Goal: Information Seeking & Learning: Understand process/instructions

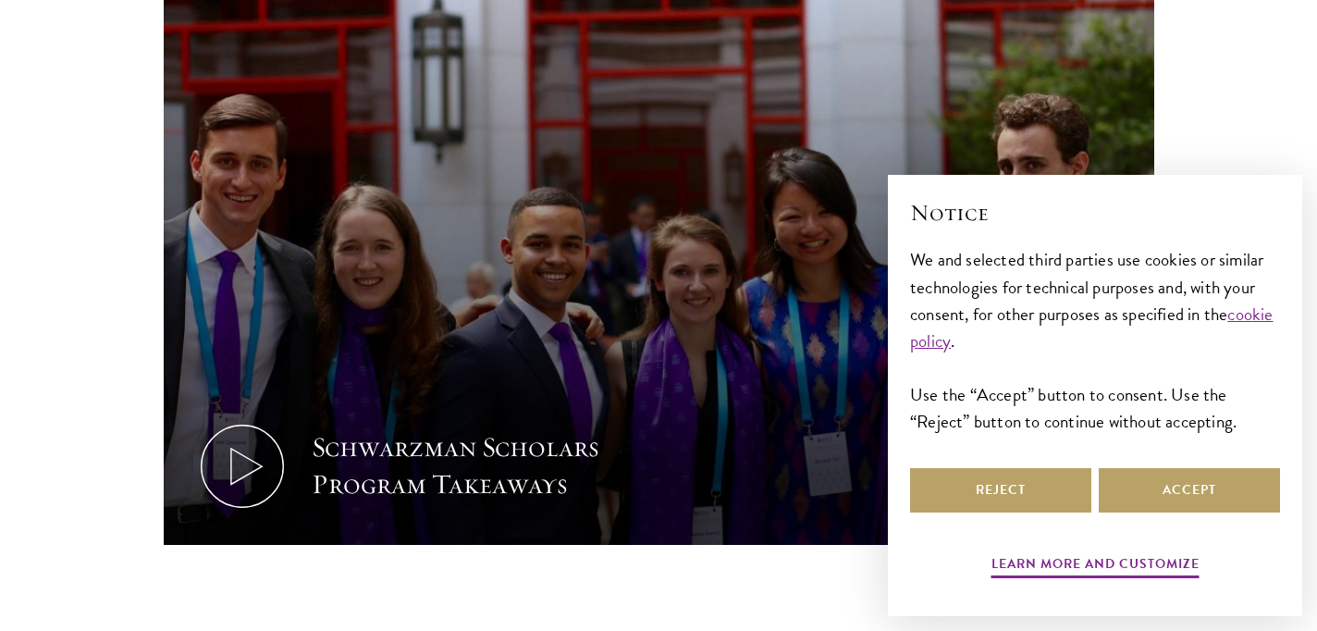
scroll to position [907, 0]
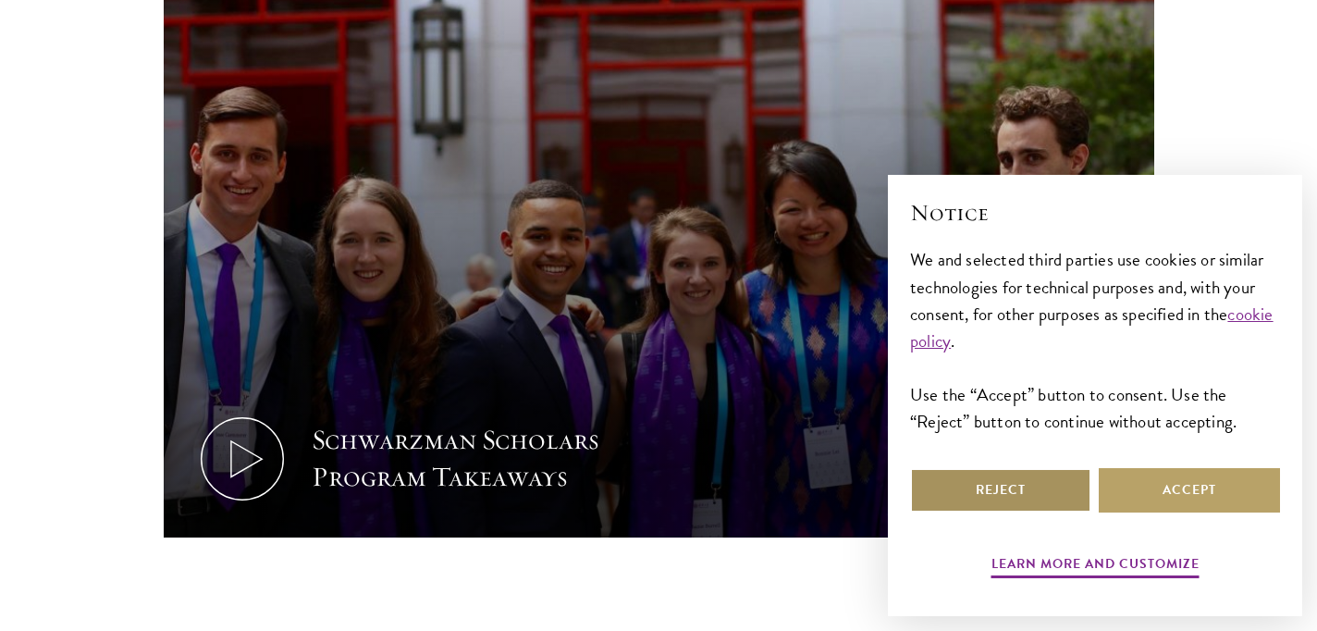
click at [1027, 484] on button "Reject" at bounding box center [1000, 490] width 181 height 44
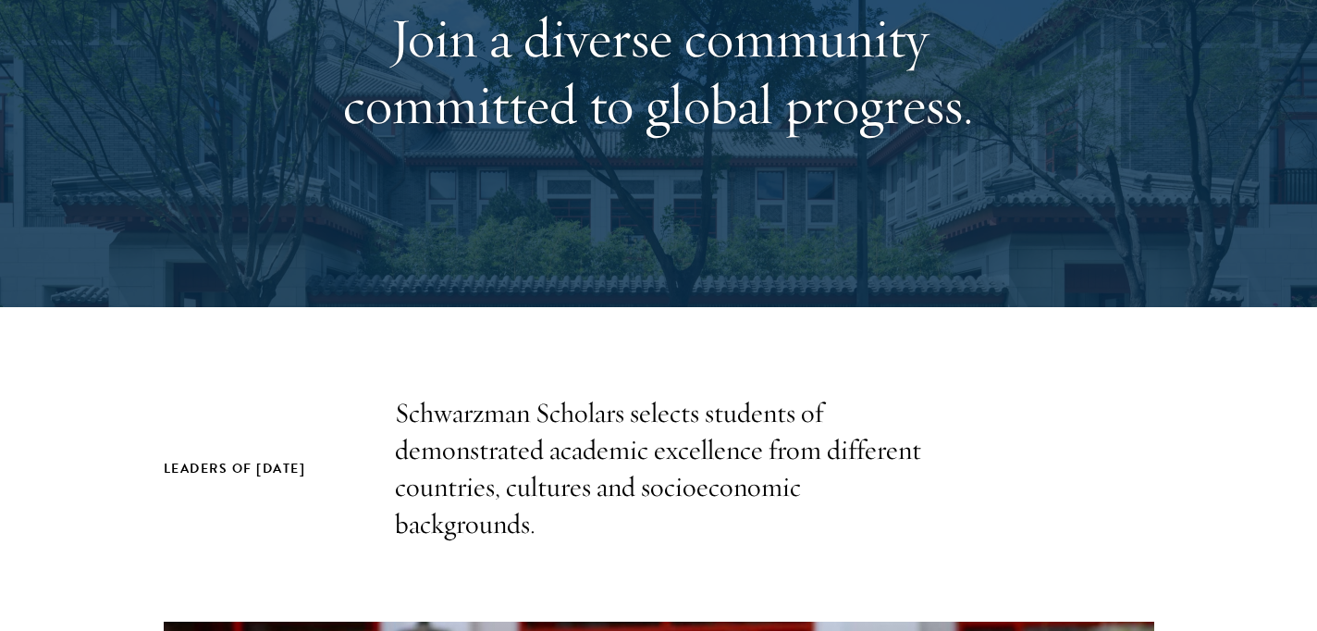
scroll to position [0, 0]
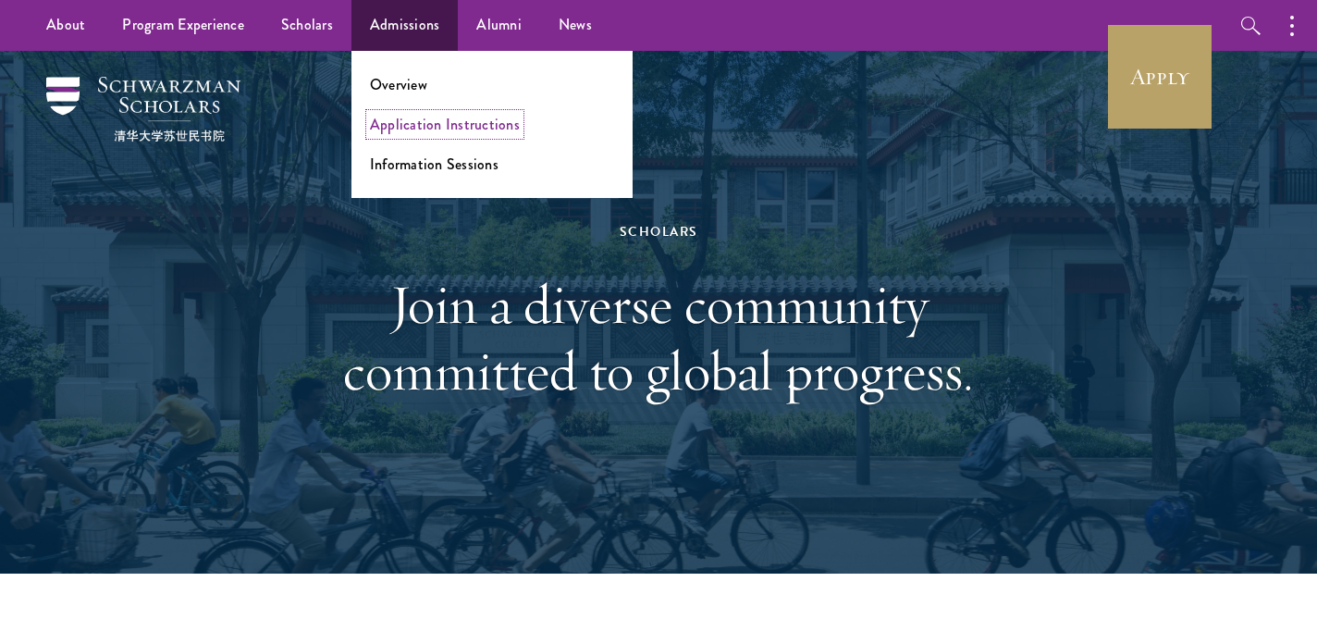
click at [419, 117] on link "Application Instructions" at bounding box center [445, 124] width 150 height 21
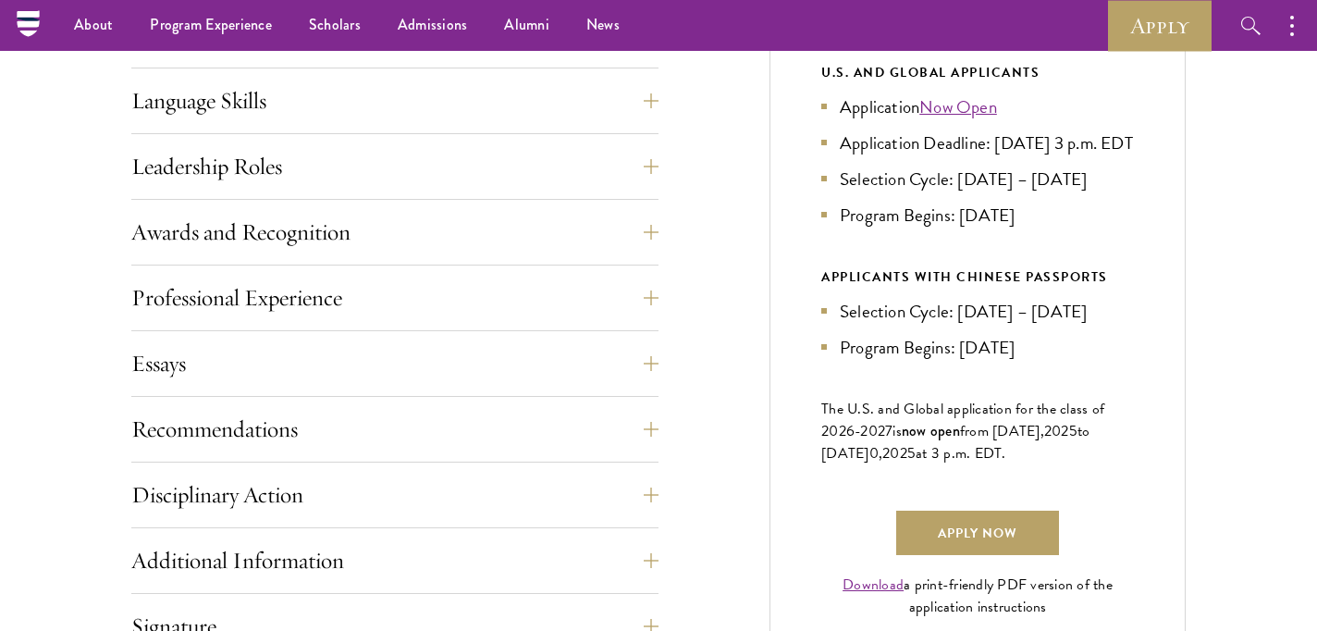
scroll to position [899, 0]
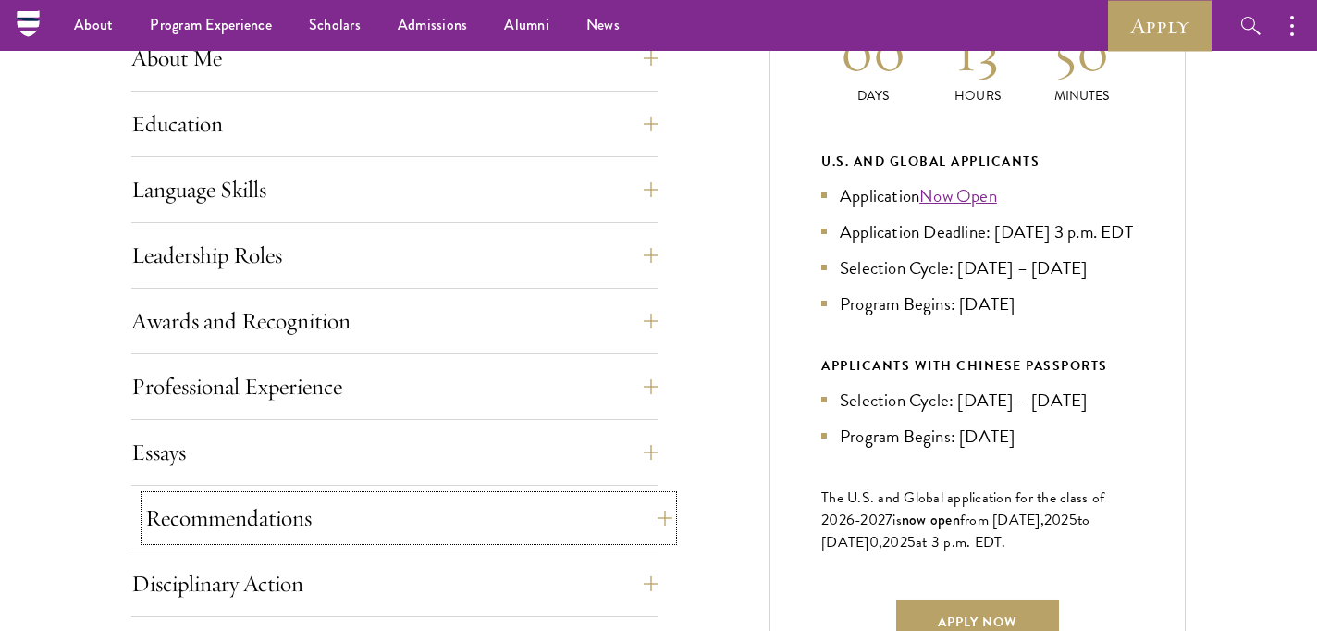
click at [648, 521] on button "Recommendations" at bounding box center [408, 518] width 527 height 44
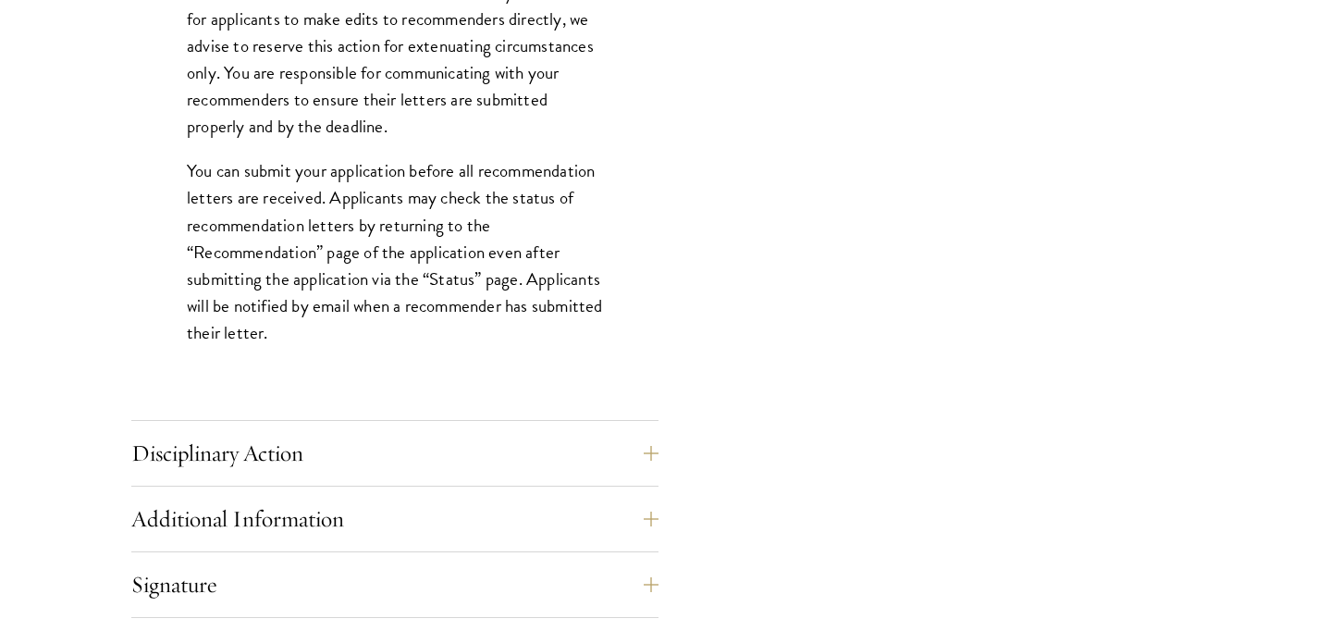
scroll to position [2548, 0]
